Goal: Obtain resource: Obtain resource

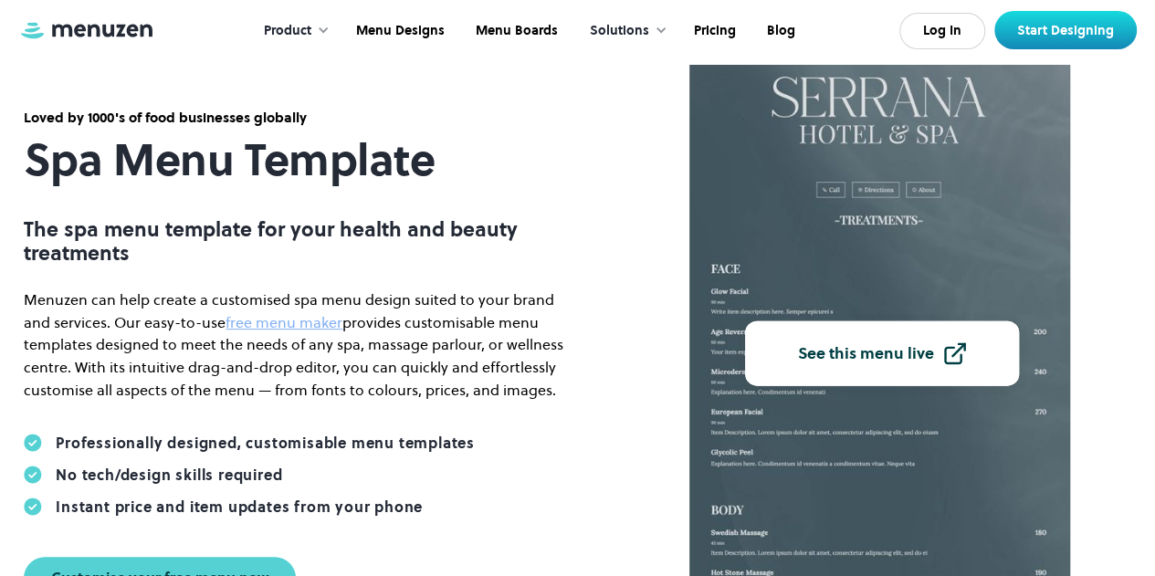
scroll to position [177, 0]
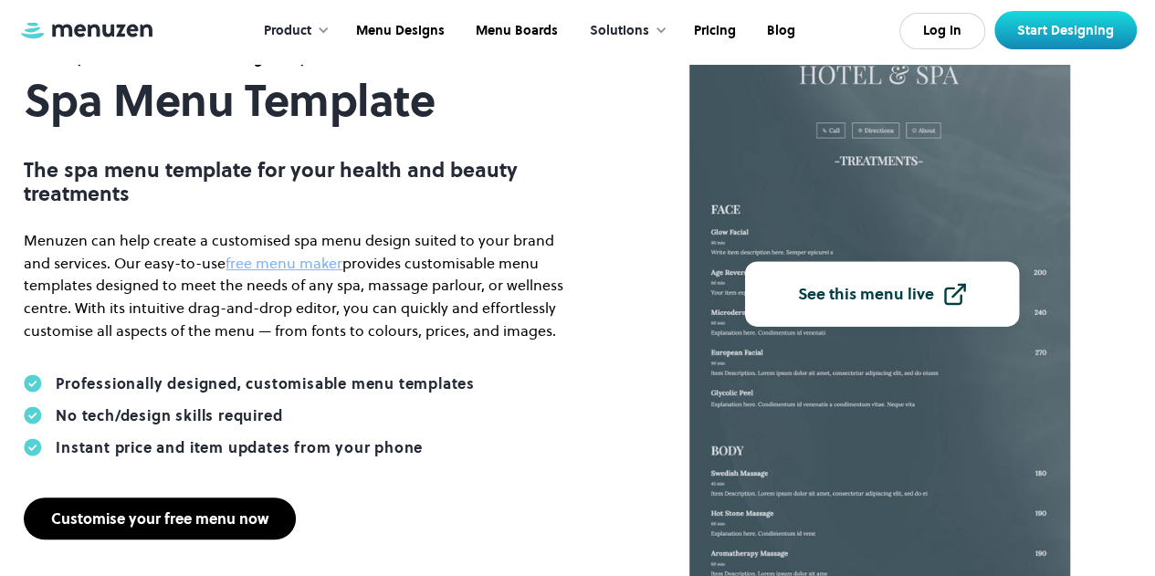
click at [197, 521] on div "Customise your free menu now" at bounding box center [159, 518] width 217 height 15
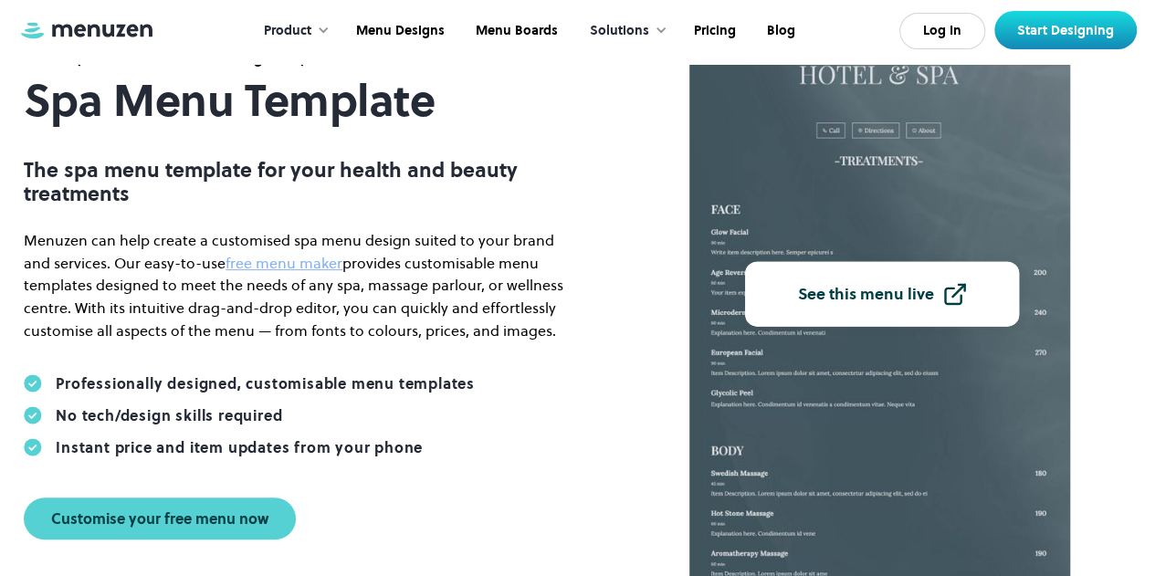
click at [891, 149] on img at bounding box center [879, 287] width 381 height 594
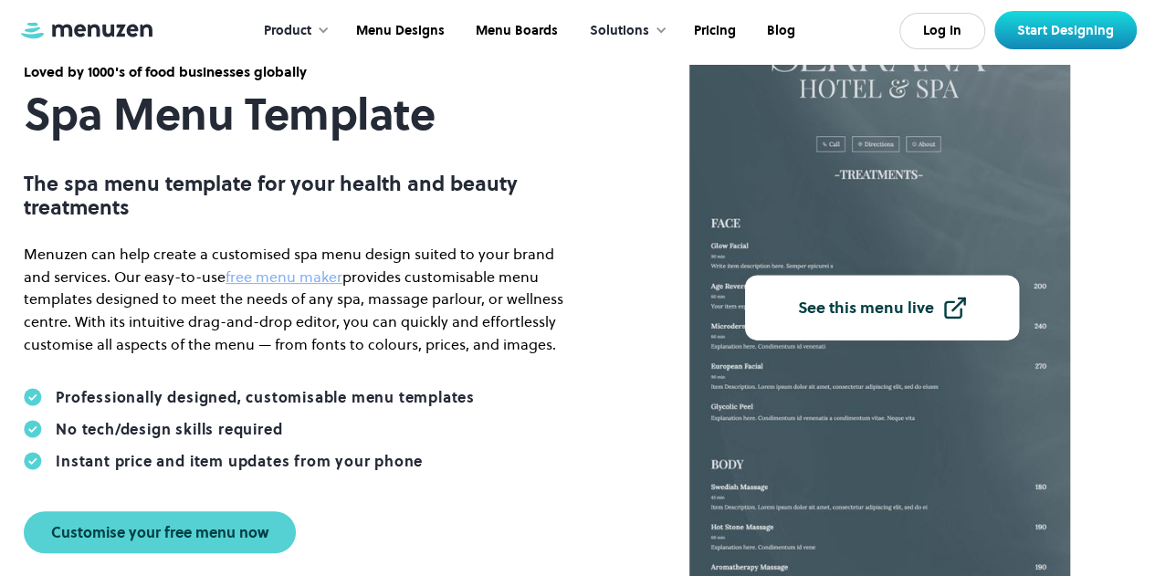
scroll to position [165, 0]
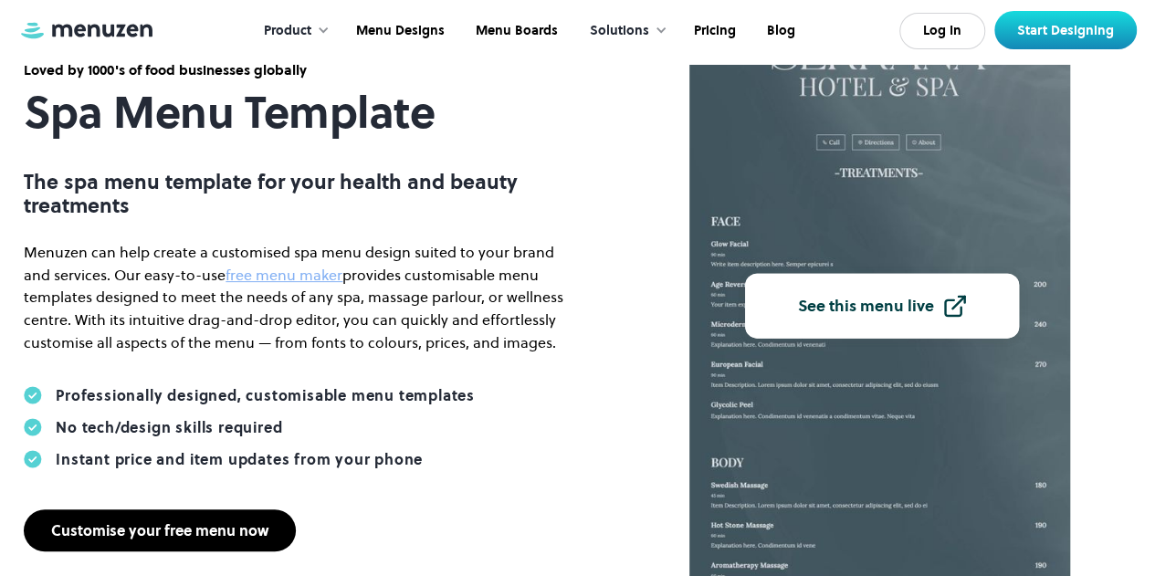
click at [194, 524] on div "Customise your free menu now" at bounding box center [159, 530] width 217 height 15
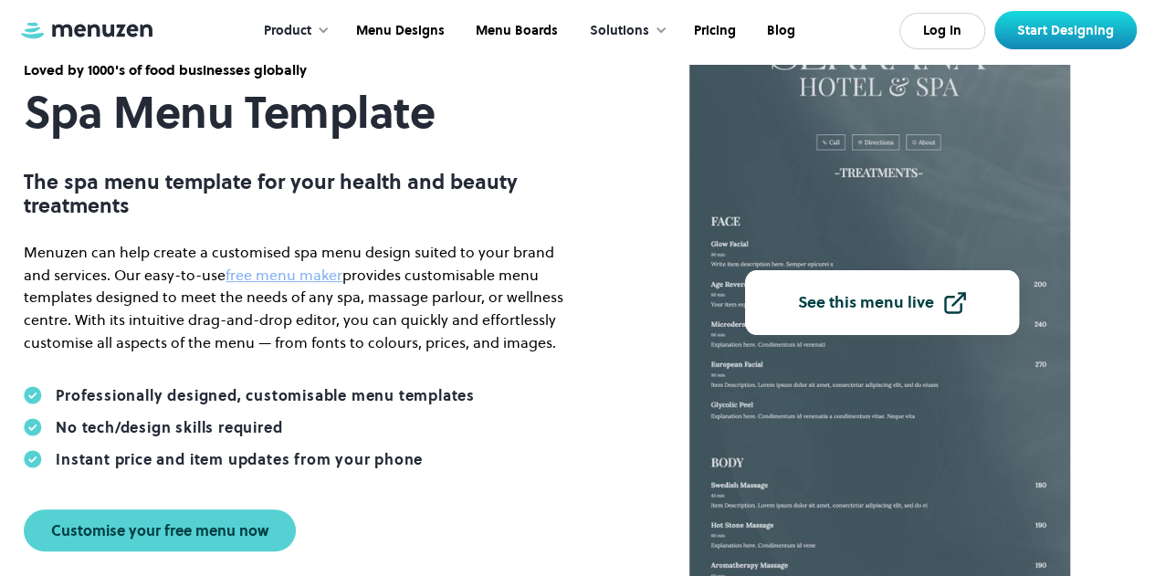
click at [847, 290] on link "See this menu live" at bounding box center [882, 302] width 274 height 65
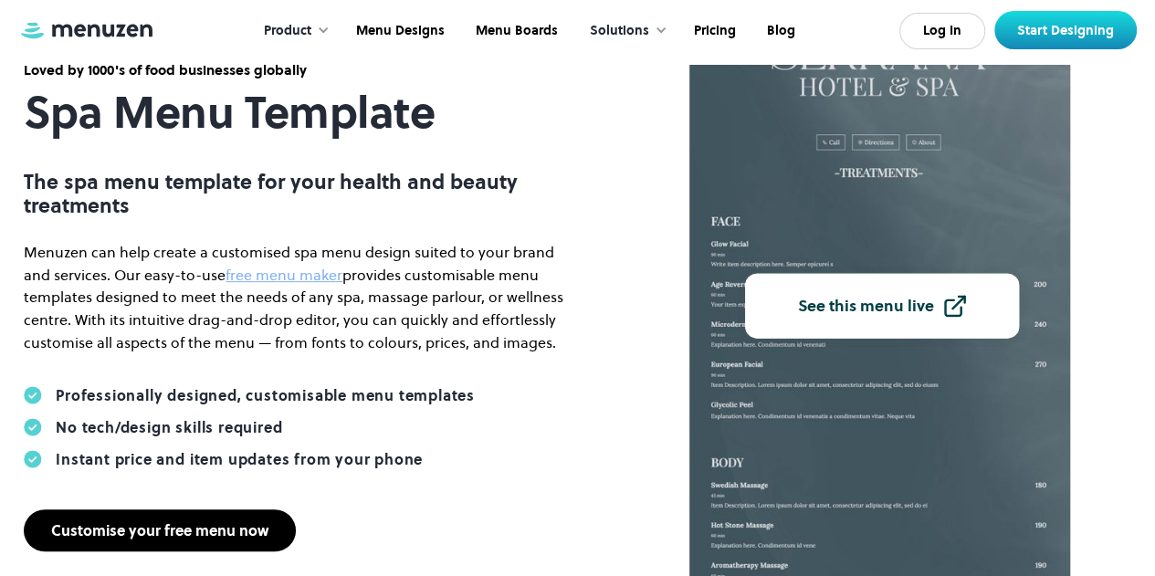
click at [238, 546] on link "Customise your free menu now" at bounding box center [160, 530] width 272 height 42
